Goal: Task Accomplishment & Management: Manage account settings

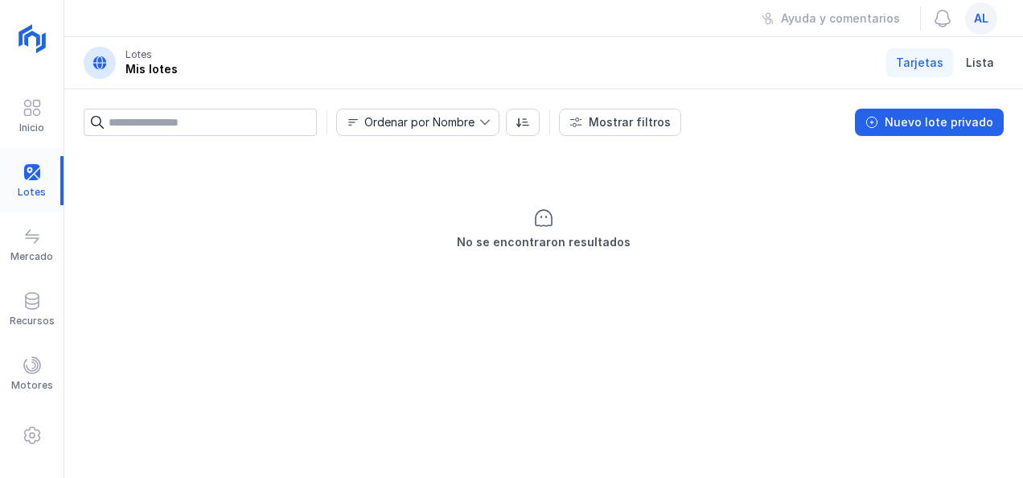
click at [31, 183] on div at bounding box center [32, 180] width 64 height 49
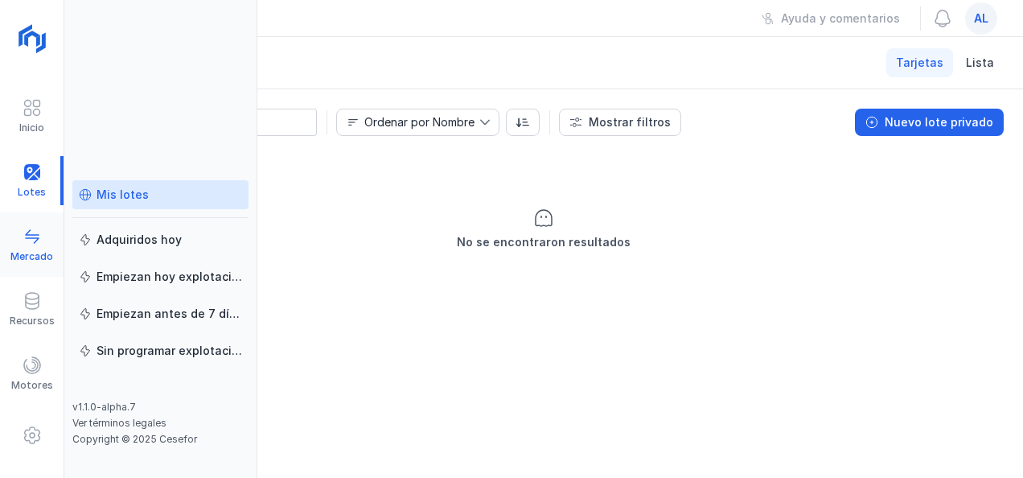
click at [26, 249] on div at bounding box center [32, 238] width 19 height 23
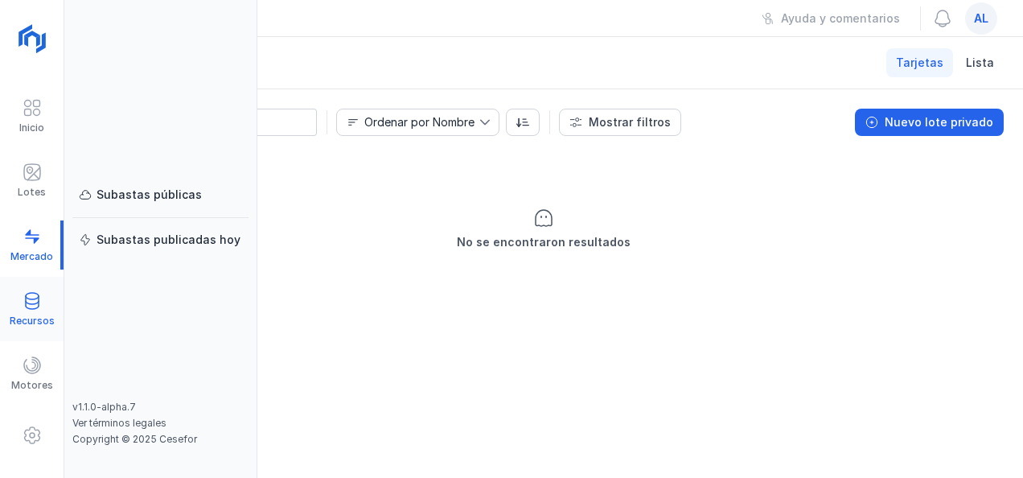
click at [31, 326] on div "Recursos" at bounding box center [32, 309] width 64 height 49
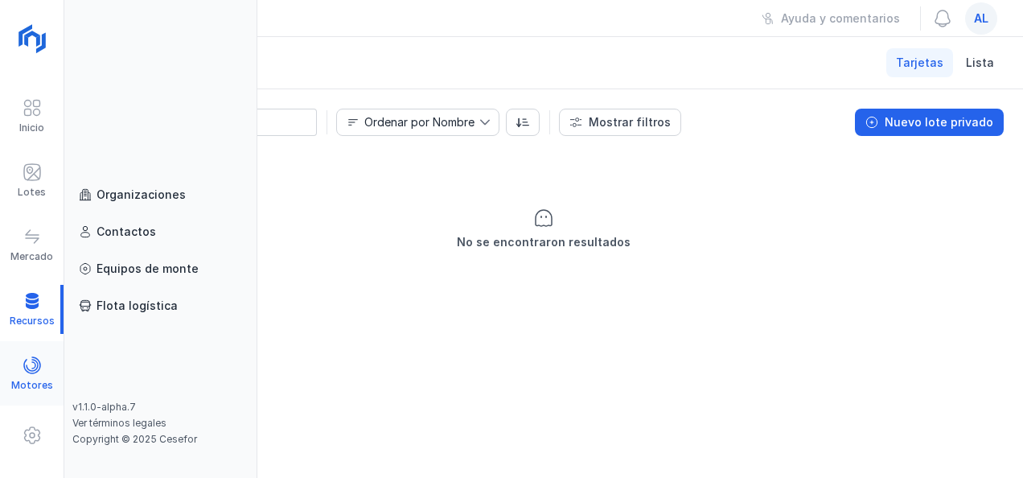
click at [37, 392] on div "Motores" at bounding box center [32, 373] width 64 height 49
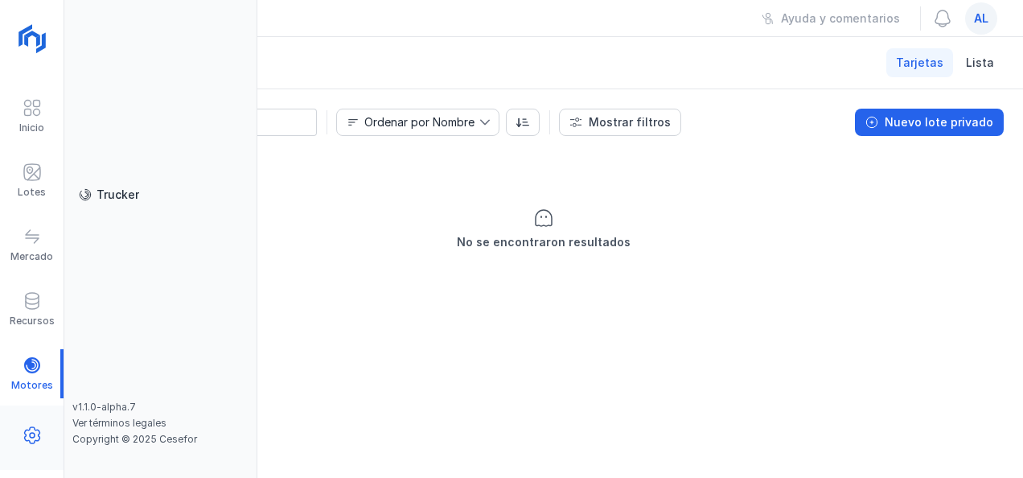
click at [34, 433] on span at bounding box center [32, 434] width 19 height 19
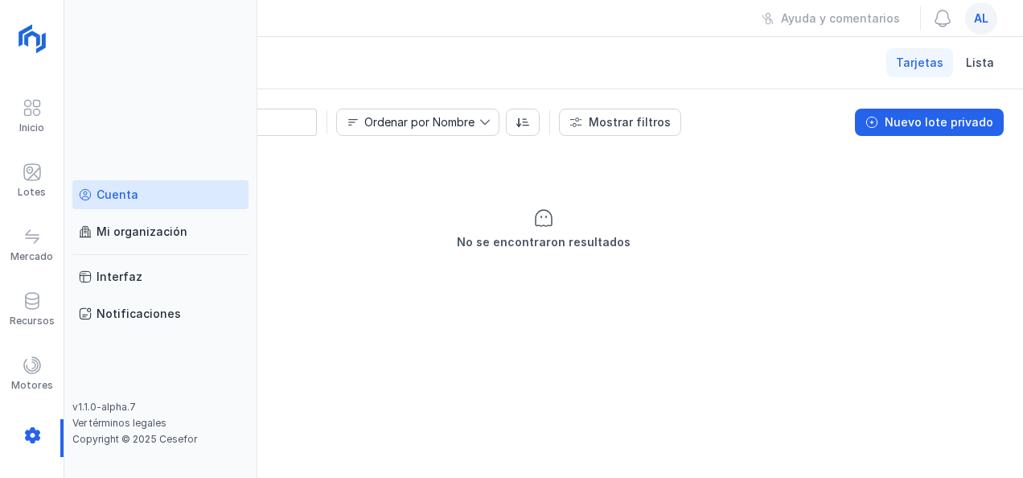
click at [142, 192] on div "Cuenta" at bounding box center [160, 195] width 163 height 16
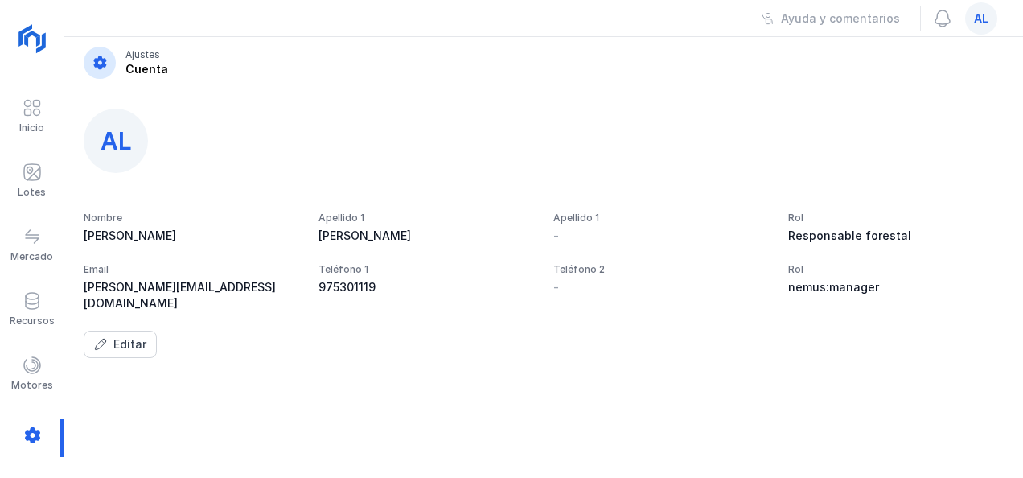
click at [559, 223] on div "Apellido 1" at bounding box center [661, 217] width 216 height 13
click at [42, 113] on div "Inicio" at bounding box center [32, 116] width 64 height 49
